Goal: Task Accomplishment & Management: Manage account settings

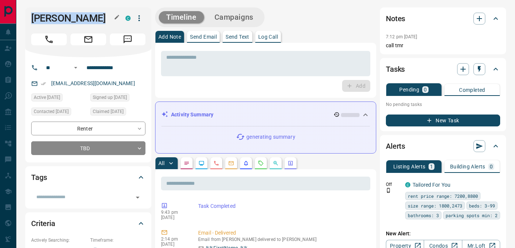
drag, startPoint x: 32, startPoint y: 19, endPoint x: 95, endPoint y: 19, distance: 63.8
click at [95, 19] on h1 "[PERSON_NAME]" at bounding box center [72, 18] width 83 height 12
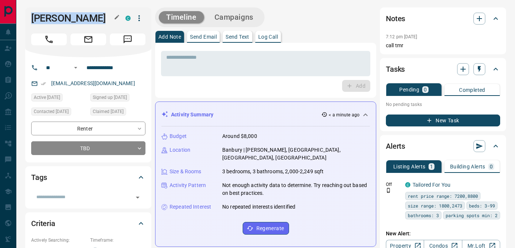
copy h1 "[PERSON_NAME]"
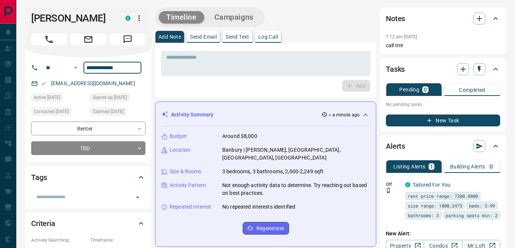
click at [103, 68] on input "**********" at bounding box center [113, 68] width 58 height 12
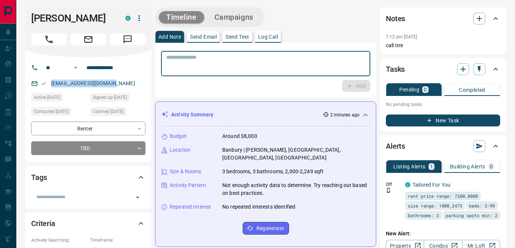
click at [193, 63] on textarea at bounding box center [265, 63] width 199 height 19
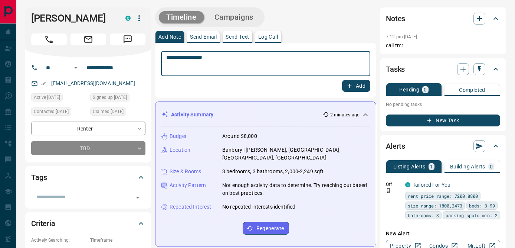
type textarea "**********"
click at [355, 88] on button "Add" at bounding box center [356, 86] width 28 height 12
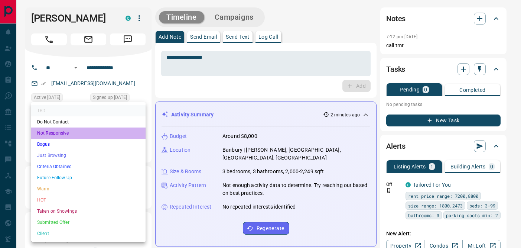
click at [63, 133] on li "Not Responsive" at bounding box center [88, 132] width 114 height 11
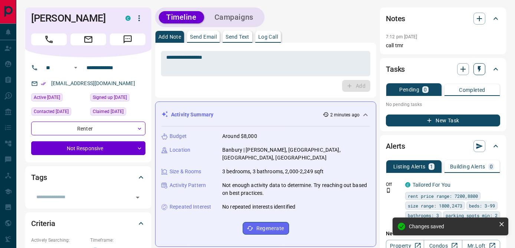
type input "*"
click at [479, 71] on icon "button" at bounding box center [479, 68] width 7 height 7
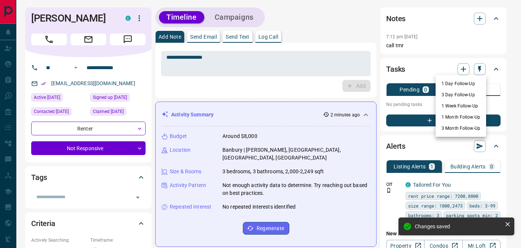
click at [459, 82] on li "1 Day Follow-Up" at bounding box center [460, 83] width 50 height 11
